Goal: Download file/media

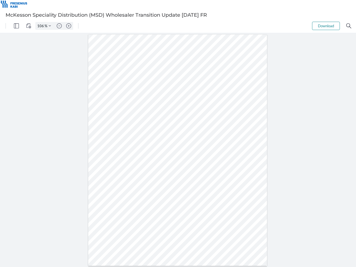
click at [16, 26] on img "Panel" at bounding box center [16, 25] width 5 height 5
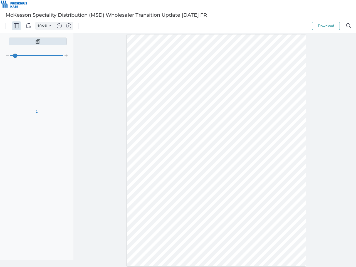
click at [29, 26] on img "View Controls" at bounding box center [28, 25] width 5 height 5
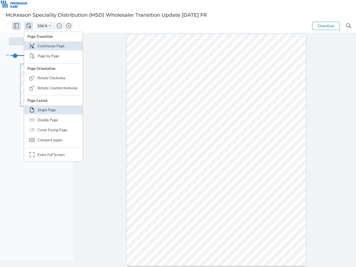
click at [41, 26] on input "106" at bounding box center [40, 25] width 9 height 5
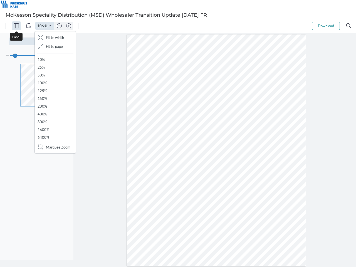
click at [50, 26] on img "Zoom Controls" at bounding box center [50, 26] width 2 height 2
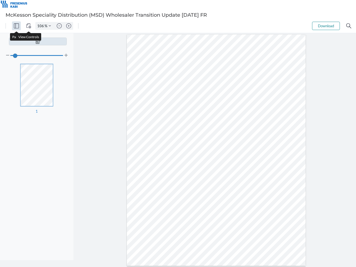
click at [59, 26] on img "Zoom out" at bounding box center [59, 25] width 5 height 5
click at [69, 26] on img "Zoom in" at bounding box center [68, 25] width 5 height 5
type input "106"
click at [326, 26] on button "Download" at bounding box center [326, 26] width 28 height 8
click at [349, 26] on img "Search" at bounding box center [348, 25] width 5 height 5
